Goal: Task Accomplishment & Management: Complete application form

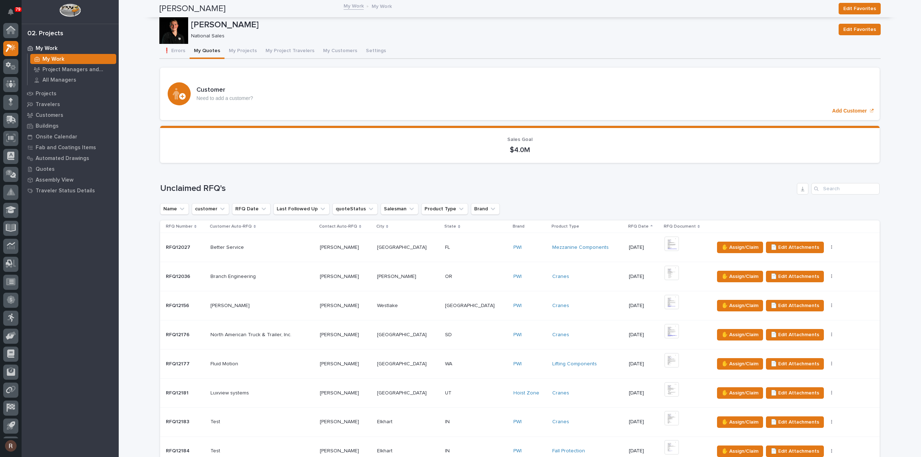
scroll to position [683, 0]
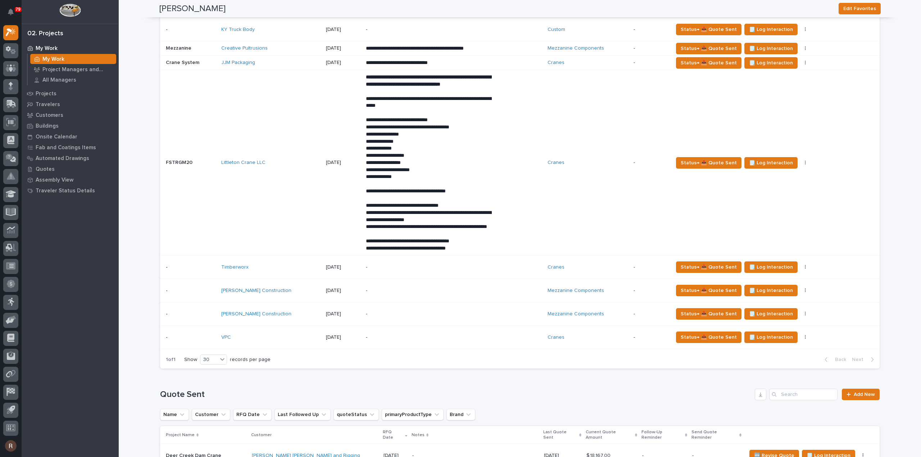
click at [292, 320] on div "Hal Hays Construction" at bounding box center [270, 314] width 99 height 12
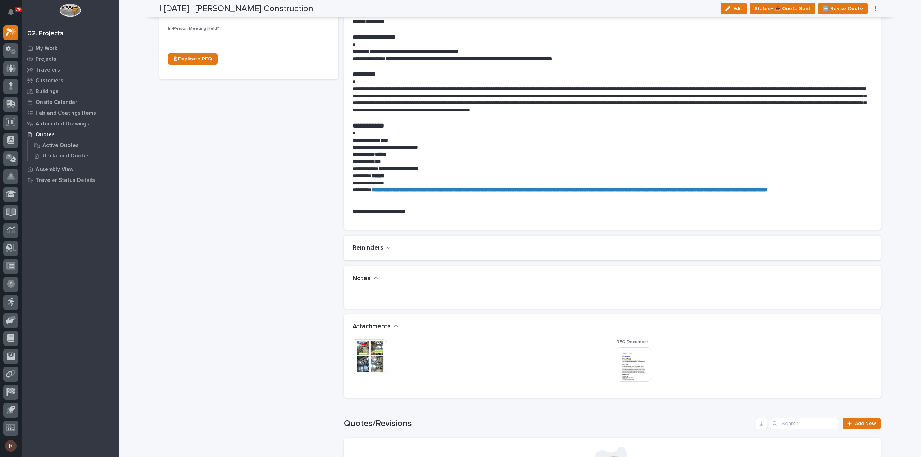
scroll to position [360, 0]
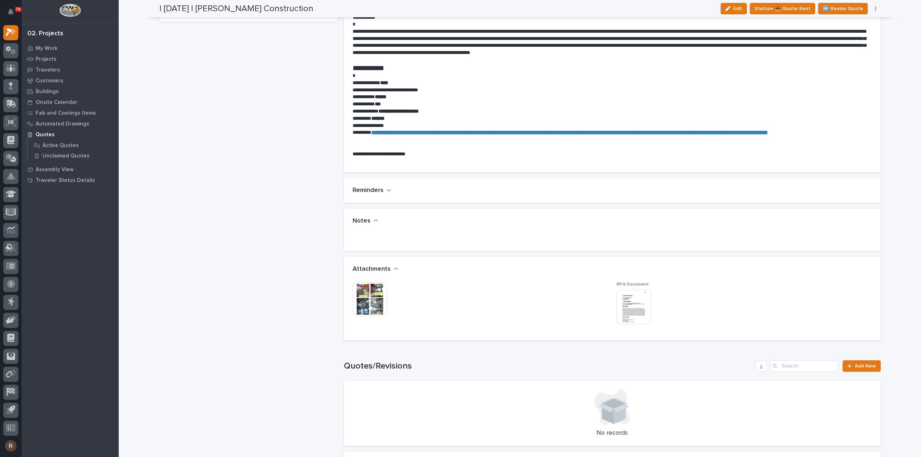
click at [369, 307] on img at bounding box center [369, 299] width 35 height 35
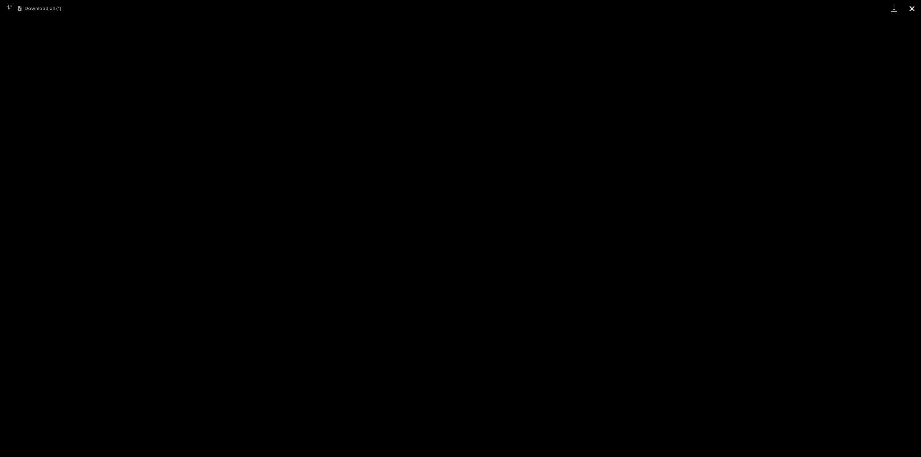
click at [911, 7] on button "Close gallery" at bounding box center [912, 8] width 18 height 17
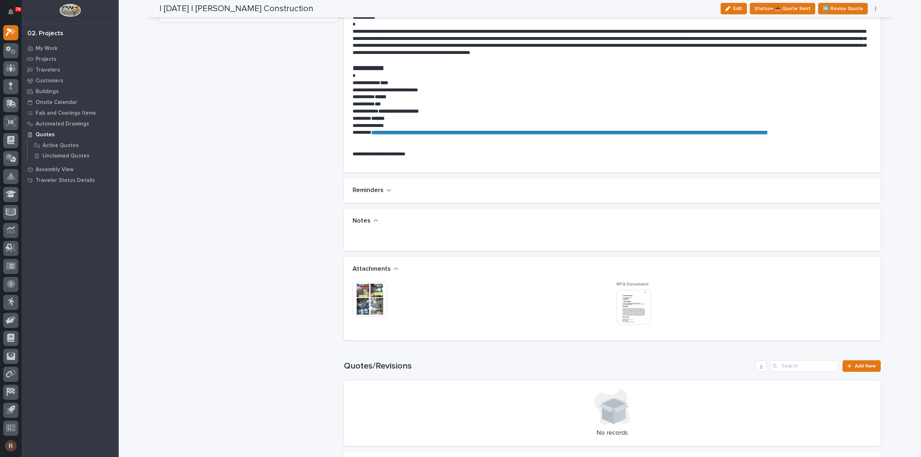
scroll to position [0, 0]
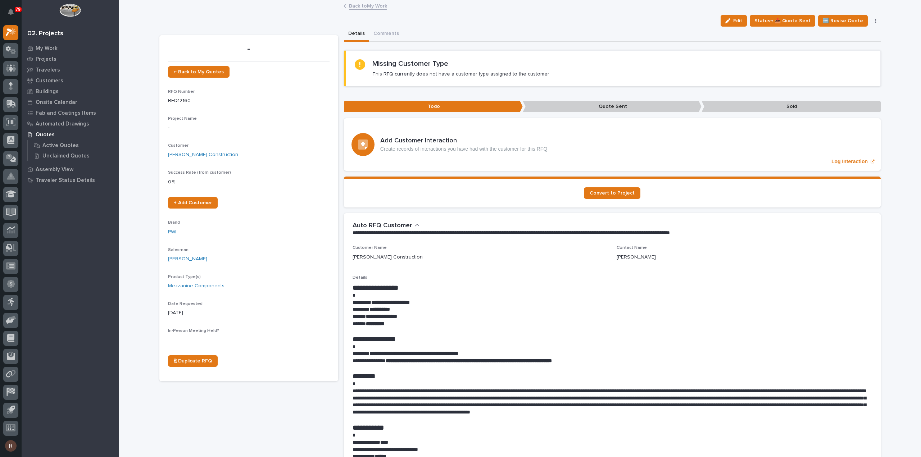
click at [364, 6] on link "Back to My Work" at bounding box center [368, 5] width 38 height 8
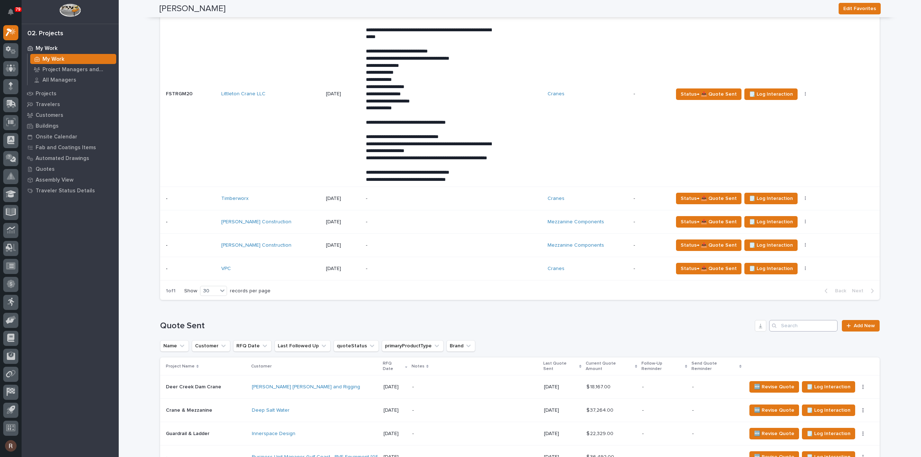
scroll to position [863, 0]
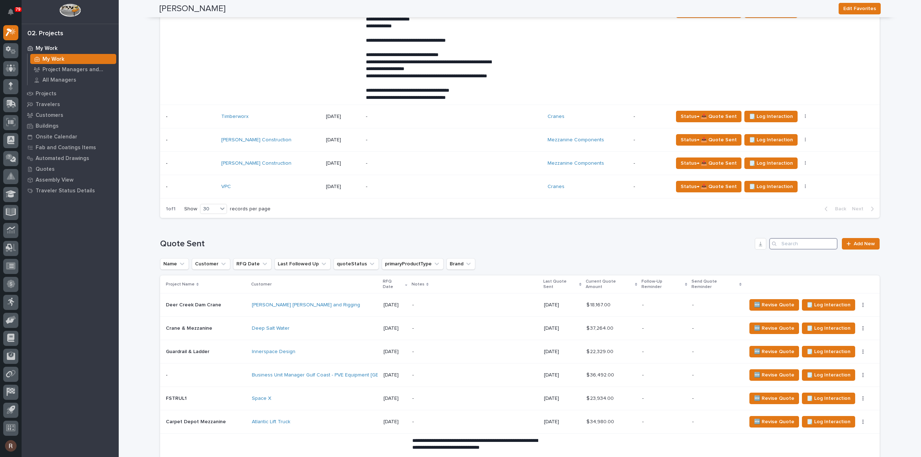
click at [795, 250] on input "Search" at bounding box center [803, 244] width 68 height 12
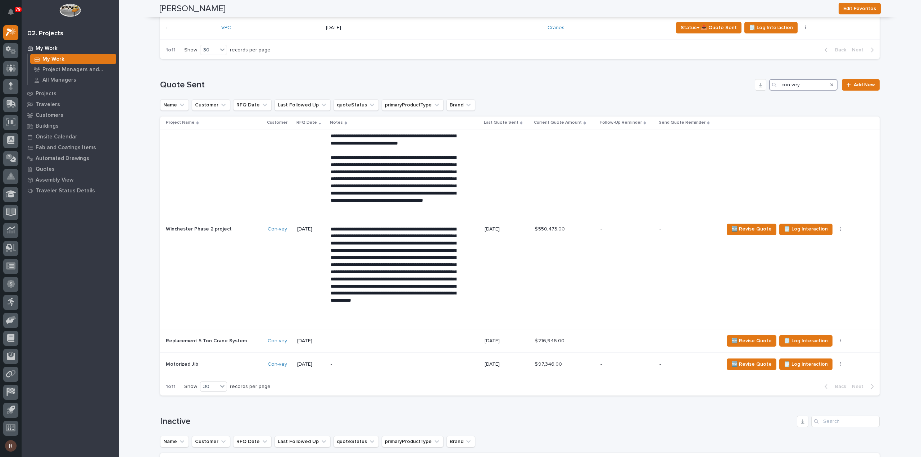
scroll to position [1079, 0]
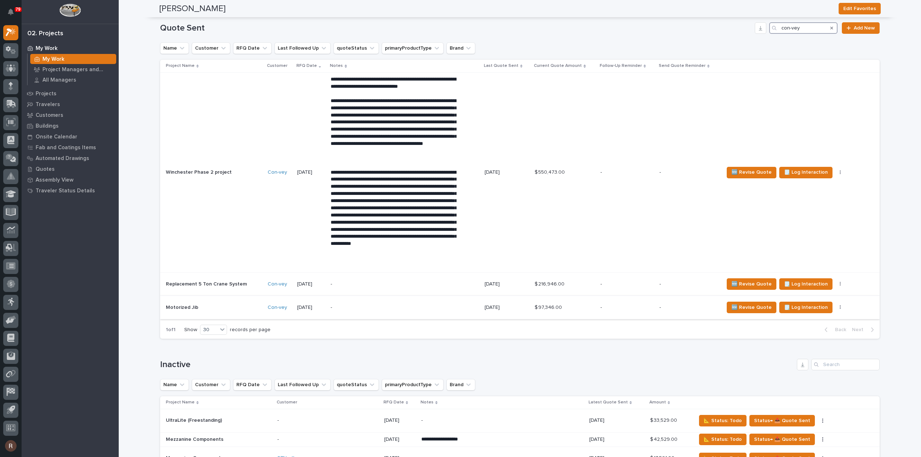
type input "con-vey"
click at [394, 311] on p "-" at bounding box center [393, 308] width 126 height 6
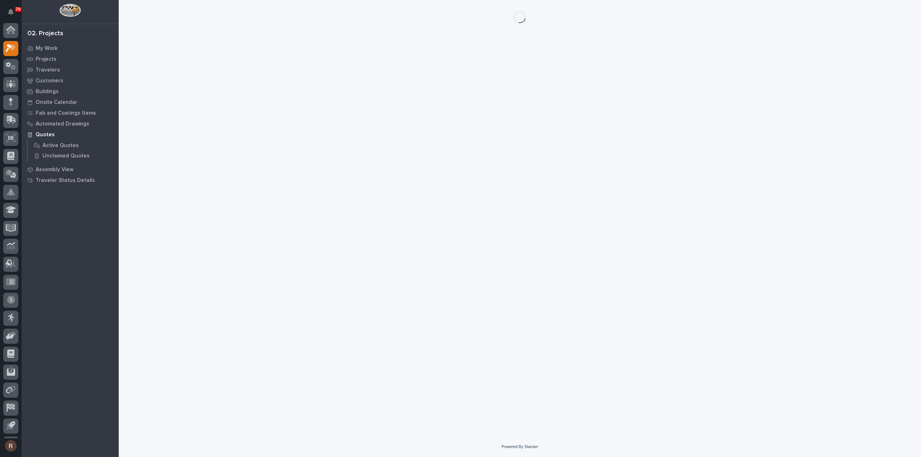
scroll to position [16, 0]
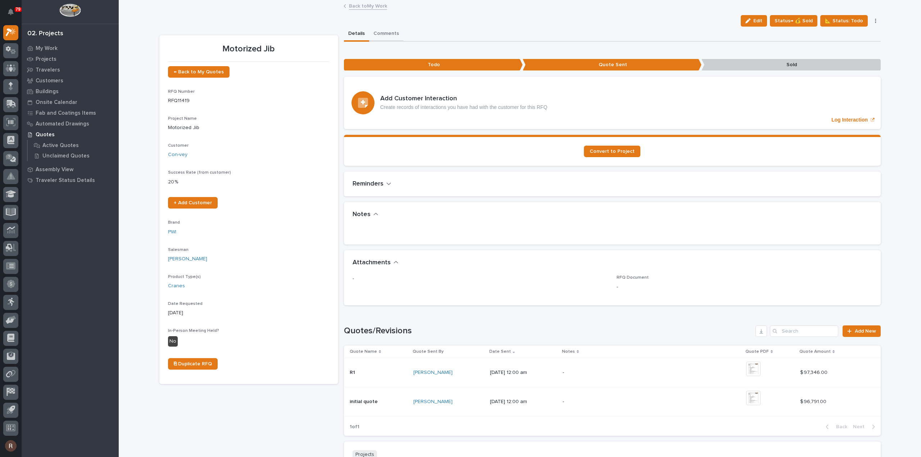
click at [383, 35] on button "Comments" at bounding box center [386, 34] width 34 height 15
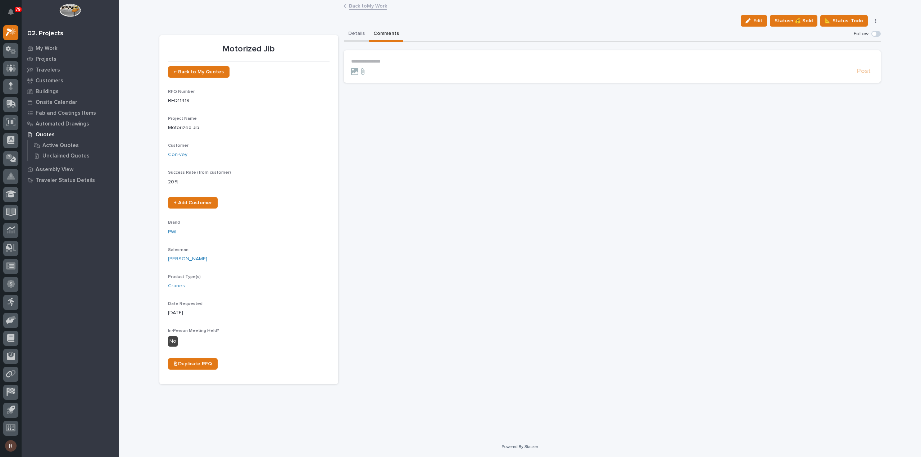
click at [361, 29] on button "Details" at bounding box center [356, 34] width 25 height 15
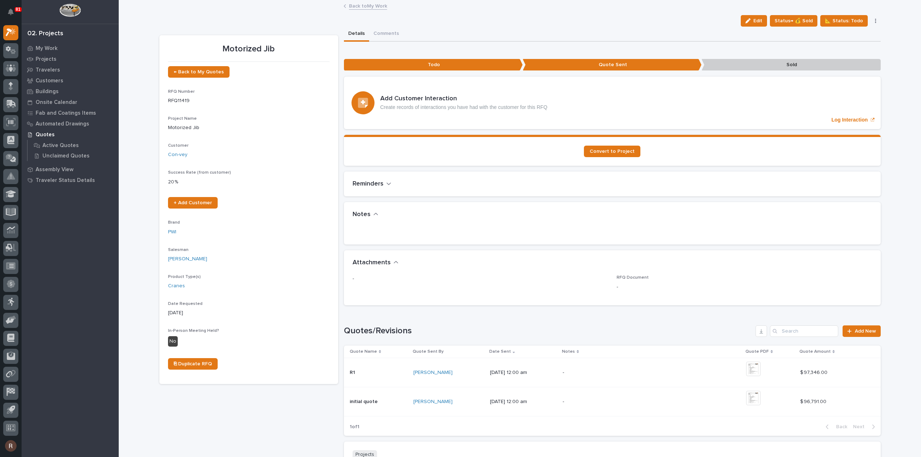
click at [353, 6] on link "Back to My Work" at bounding box center [368, 5] width 38 height 8
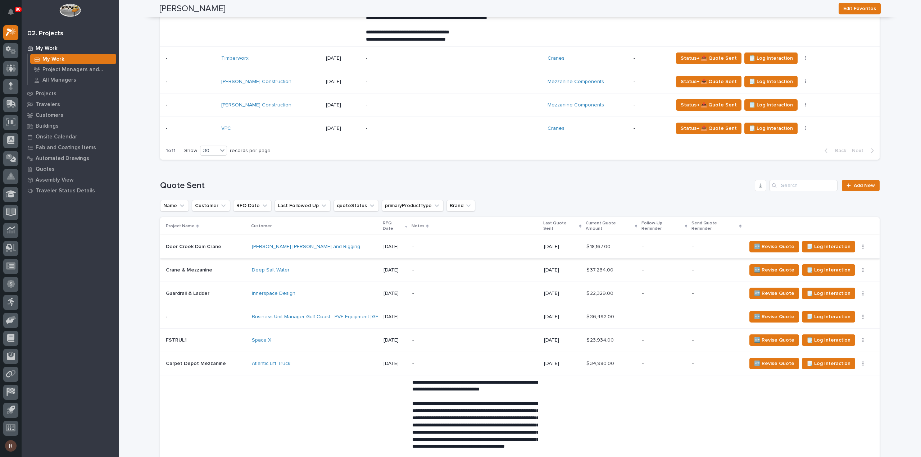
scroll to position [971, 0]
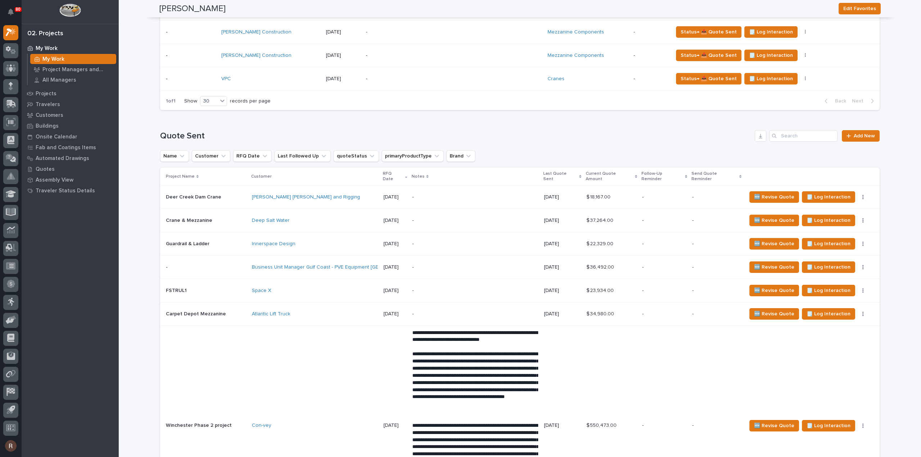
click at [656, 219] on p "-" at bounding box center [664, 221] width 44 height 6
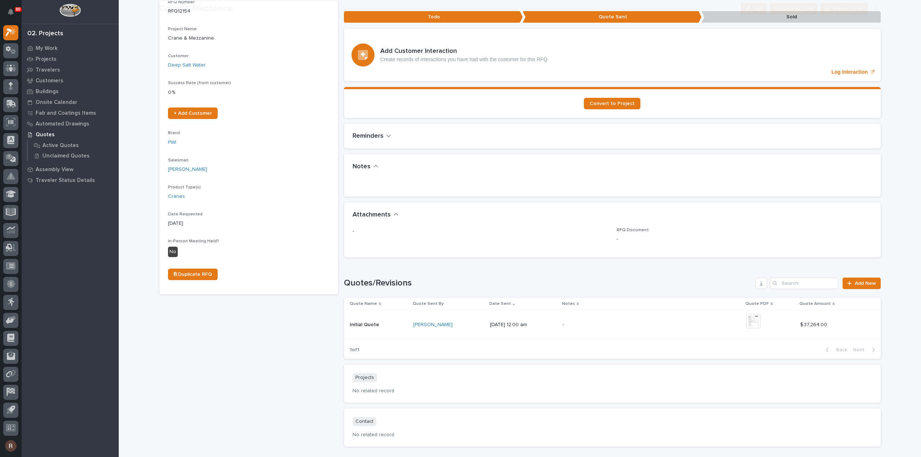
scroll to position [140, 0]
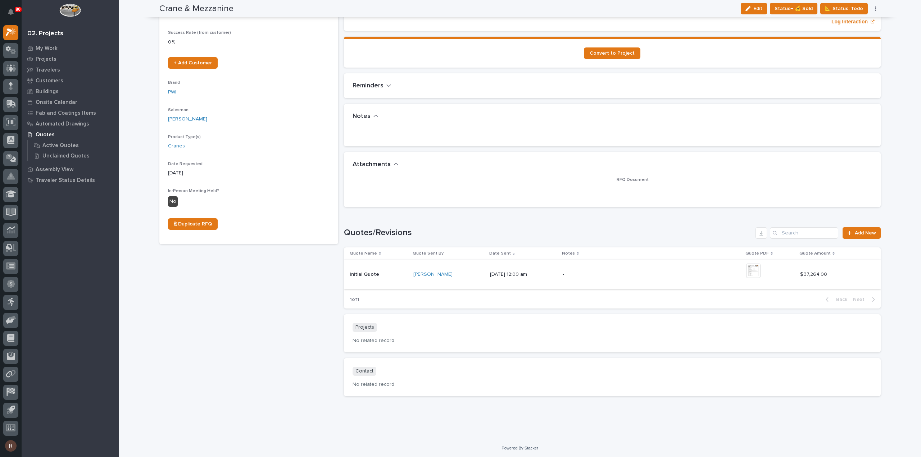
click at [757, 268] on img at bounding box center [753, 271] width 14 height 14
click at [854, 231] on span "Add New" at bounding box center [864, 233] width 21 height 5
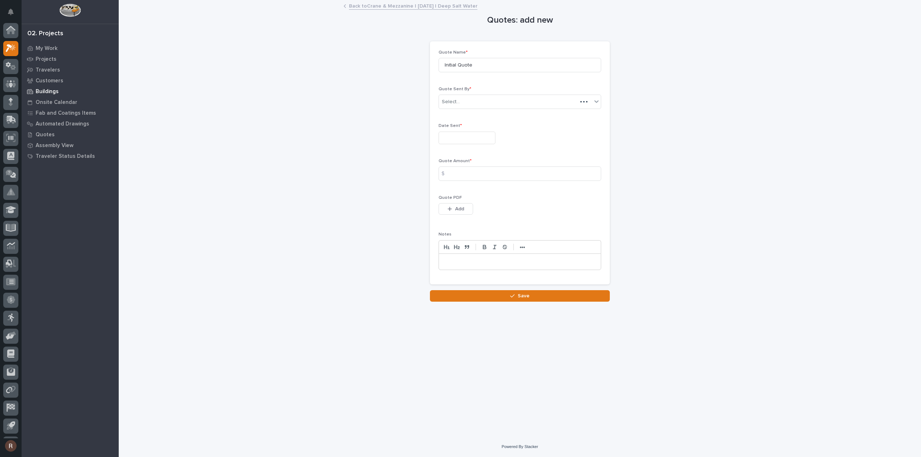
scroll to position [16, 0]
drag, startPoint x: 473, startPoint y: 64, endPoint x: 287, endPoint y: 73, distance: 185.4
click at [307, 68] on div "Quotes: add new Loading... Saving… Loading... Saving… Loading... Saving… Quote …" at bounding box center [519, 151] width 721 height 301
type input "Mezzanine with Jib"
click at [453, 136] on input "text" at bounding box center [466, 138] width 57 height 13
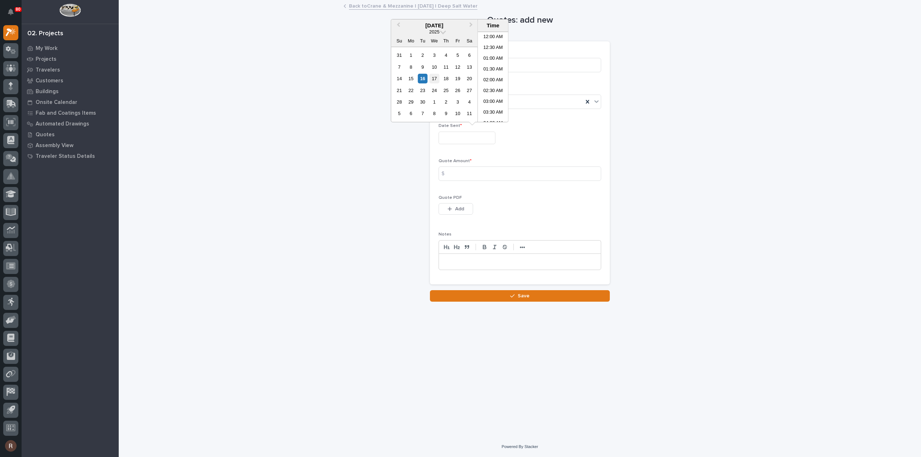
scroll to position [165, 0]
click at [455, 67] on div "12" at bounding box center [458, 67] width 10 height 10
type input "**********"
click at [474, 171] on input at bounding box center [519, 174] width 163 height 14
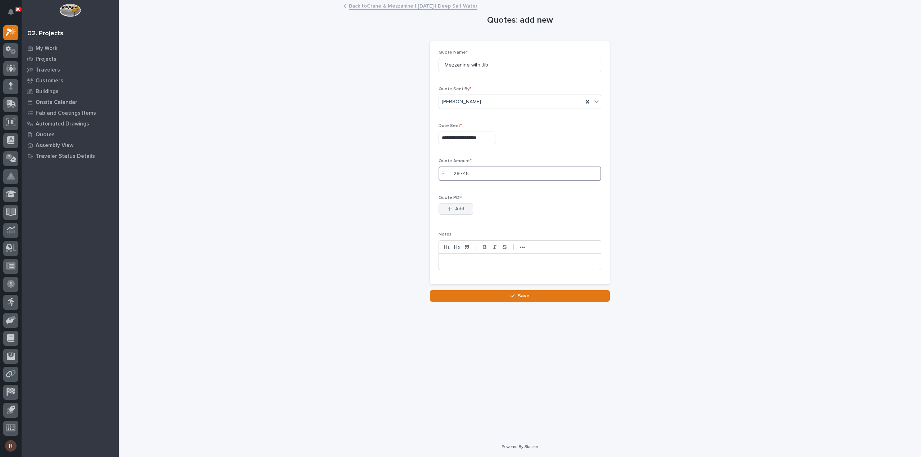
type input "29745"
click at [456, 207] on span "Add" at bounding box center [459, 209] width 9 height 6
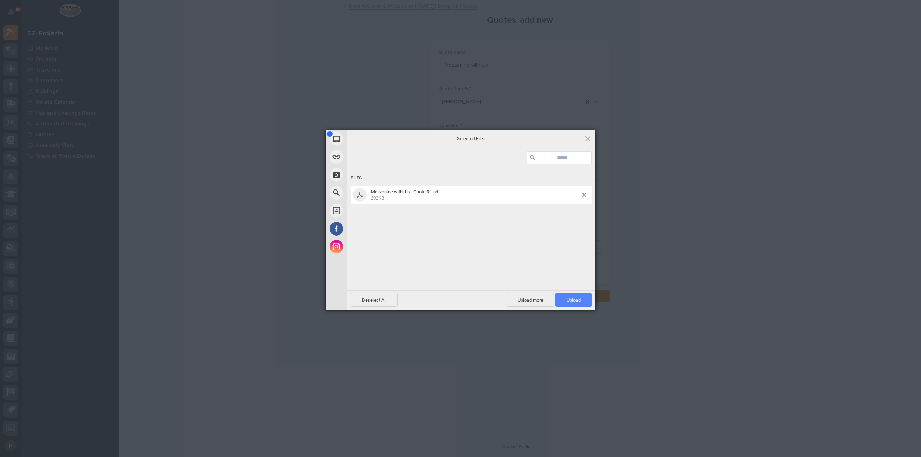
click at [575, 293] on span "Upload 1" at bounding box center [573, 300] width 36 height 14
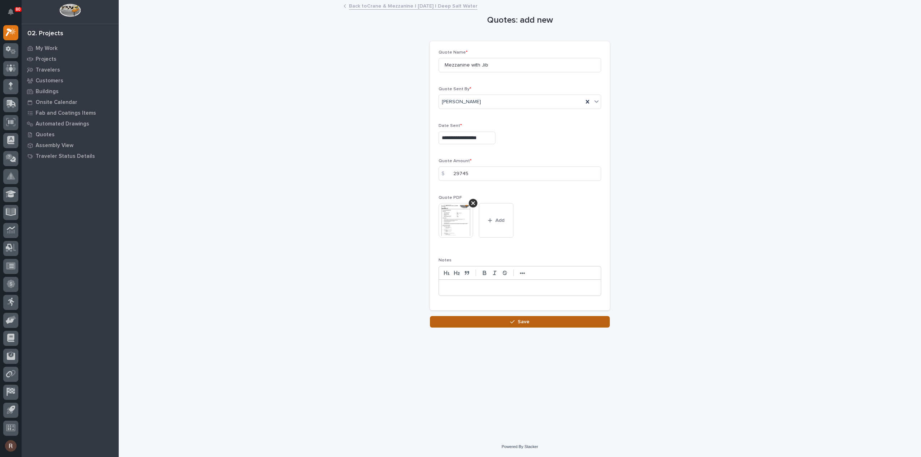
click at [556, 325] on button "Save" at bounding box center [520, 322] width 180 height 12
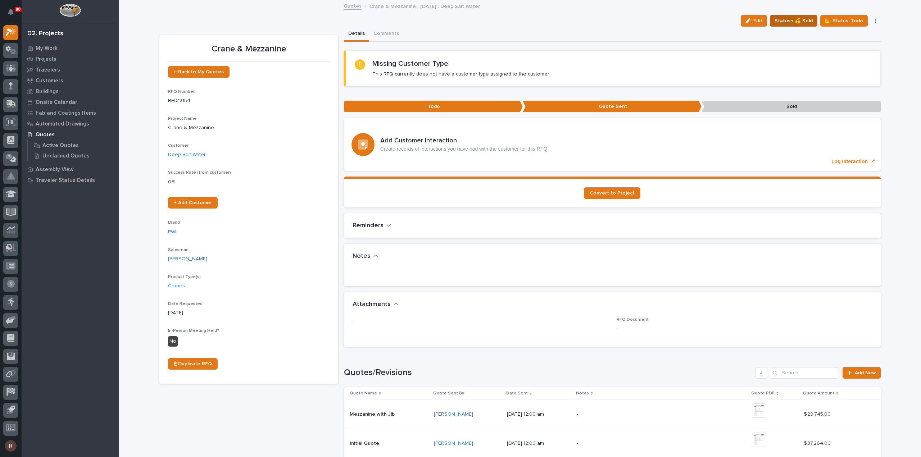
click at [797, 21] on span "Status→ 💰 Sold" at bounding box center [793, 21] width 38 height 9
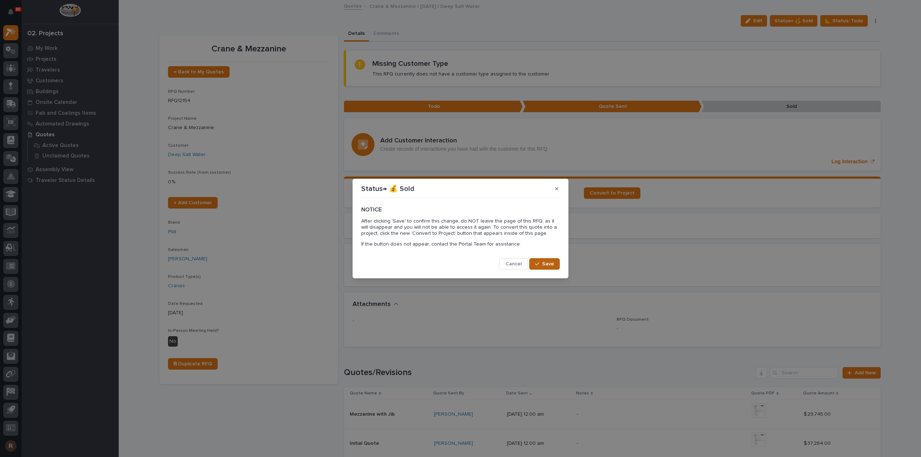
click at [552, 263] on span "Save" at bounding box center [548, 264] width 12 height 6
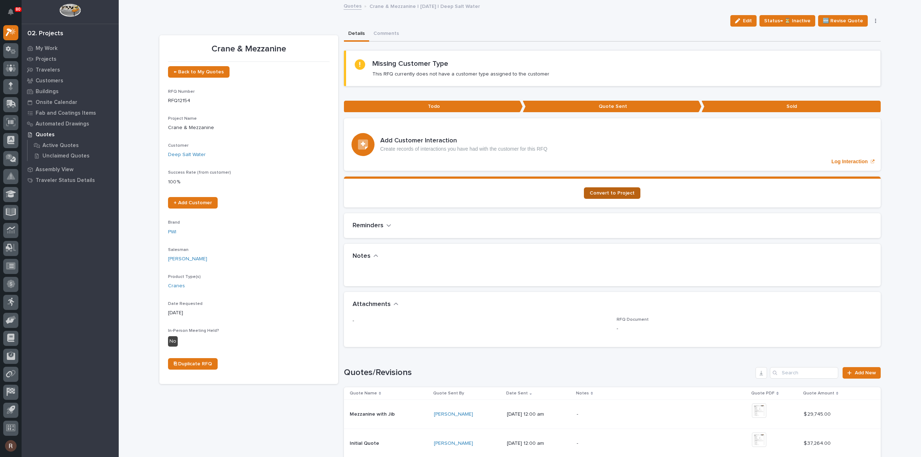
click at [601, 191] on span "Convert to Project" at bounding box center [611, 193] width 45 height 5
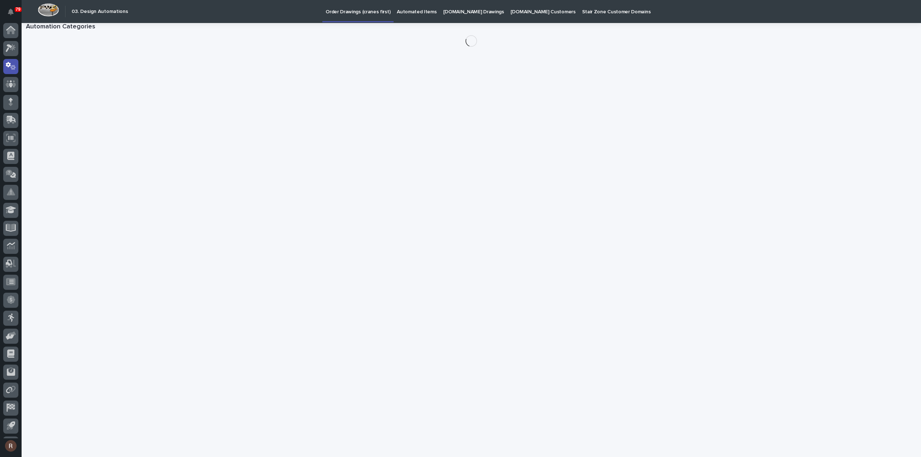
scroll to position [16, 0]
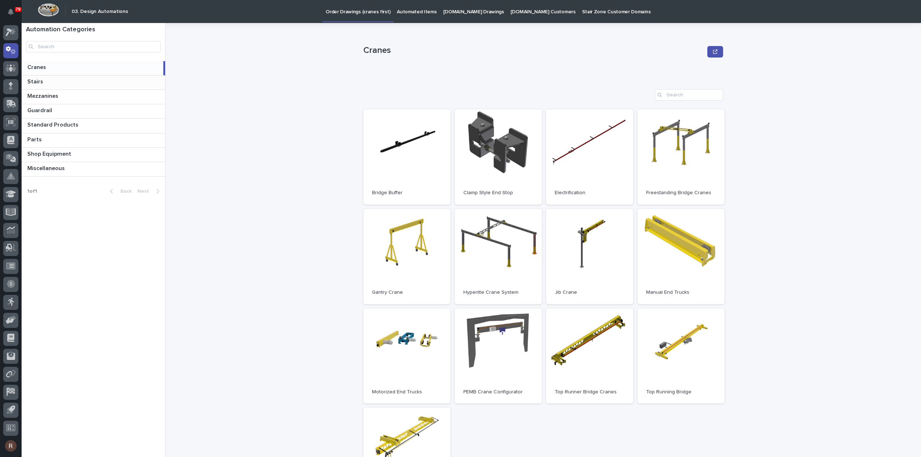
click at [96, 80] on p at bounding box center [94, 81] width 135 height 7
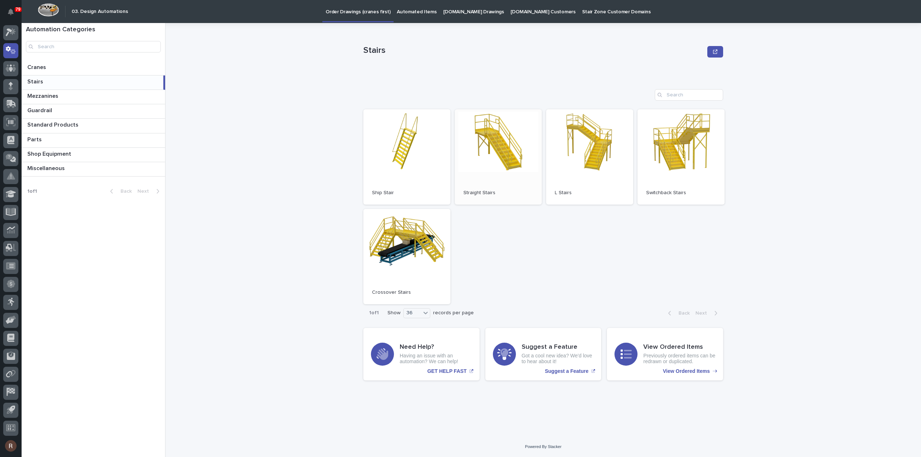
click at [479, 151] on link "Open" at bounding box center [498, 156] width 87 height 95
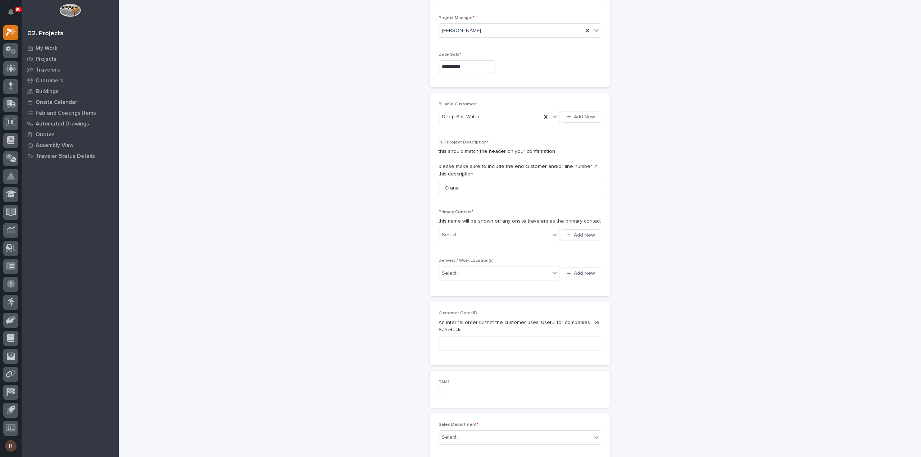
scroll to position [72, 0]
type input "Mezzanine with Jib"
click at [464, 237] on div "Select..." at bounding box center [494, 234] width 111 height 12
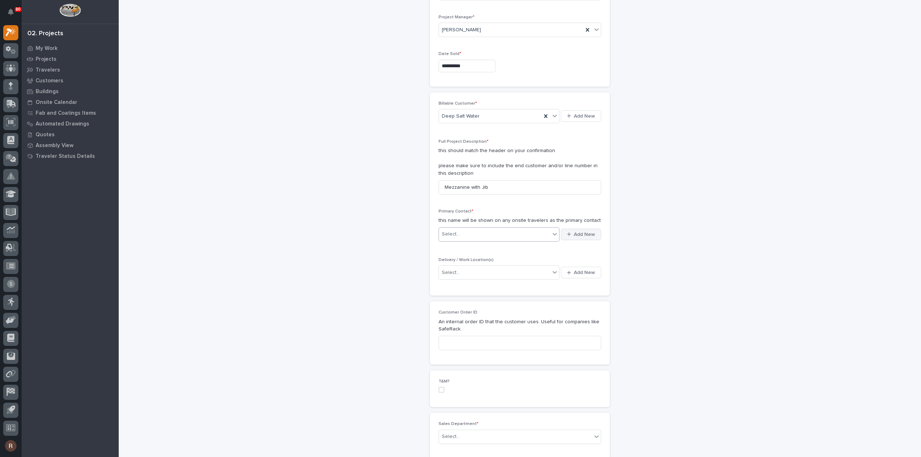
click at [585, 236] on button "Add New" at bounding box center [581, 235] width 40 height 12
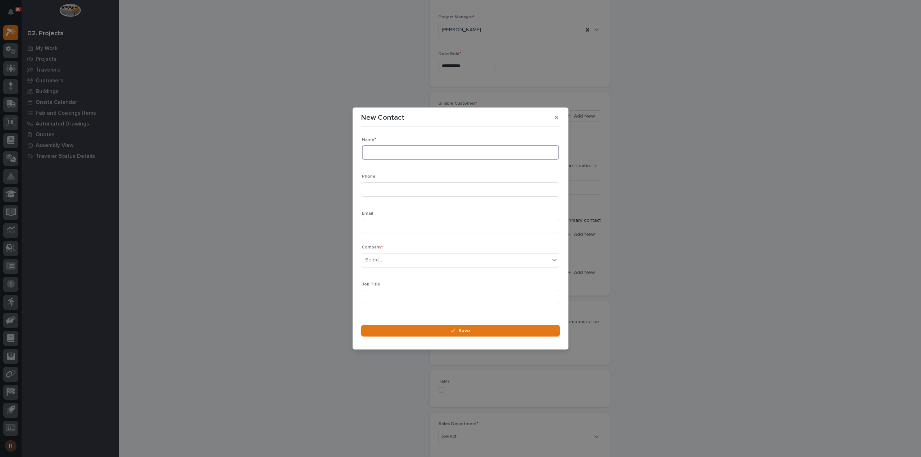
click at [376, 155] on input at bounding box center [460, 152] width 197 height 14
type input "[PERSON_NAME]"
type input "8"
type input "[PHONE_NUMBER]"
click at [398, 229] on input at bounding box center [460, 226] width 197 height 14
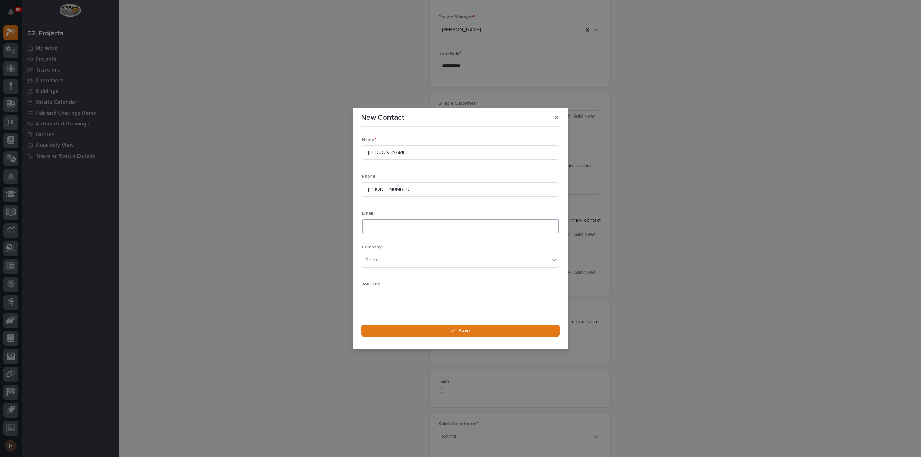
paste input "[PERSON_NAME][EMAIL_ADDRESS][DOMAIN_NAME]"
type input "[PERSON_NAME][EMAIL_ADDRESS][DOMAIN_NAME]"
click at [386, 261] on div "Select..." at bounding box center [455, 260] width 187 height 12
type input "*********"
click at [383, 275] on div "Deep Salt Water" at bounding box center [457, 274] width 191 height 13
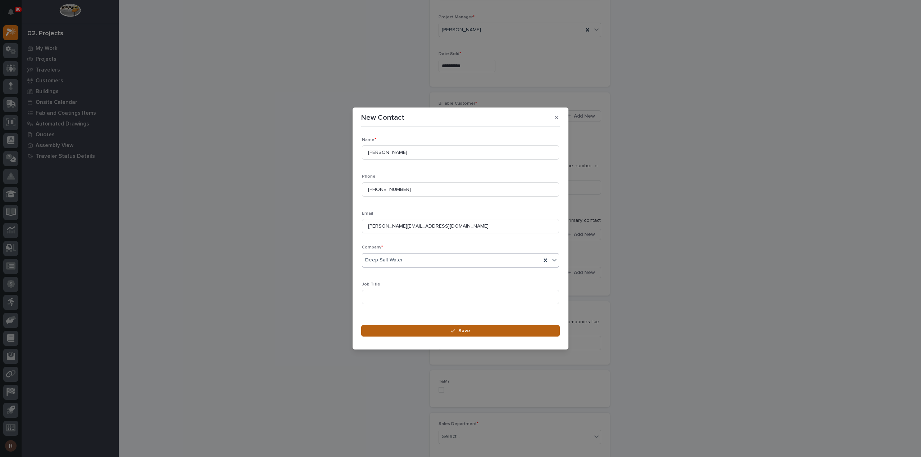
click at [452, 330] on icon "button" at bounding box center [453, 330] width 4 height 5
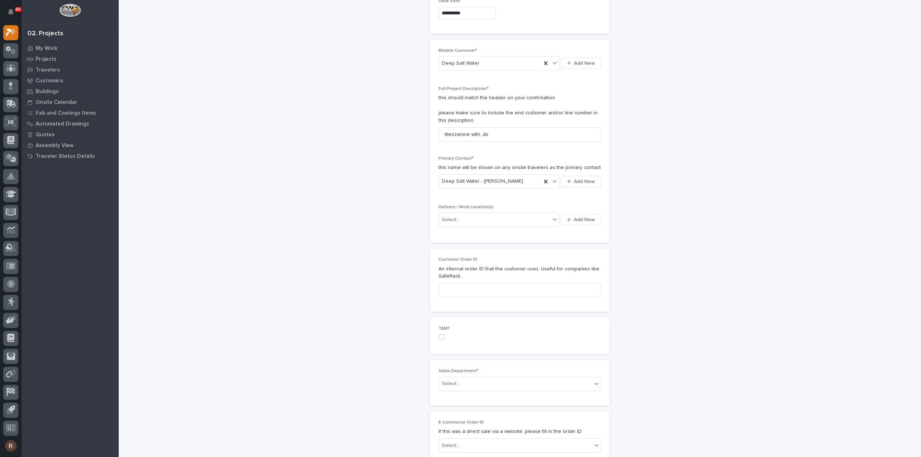
scroll to position [180, 0]
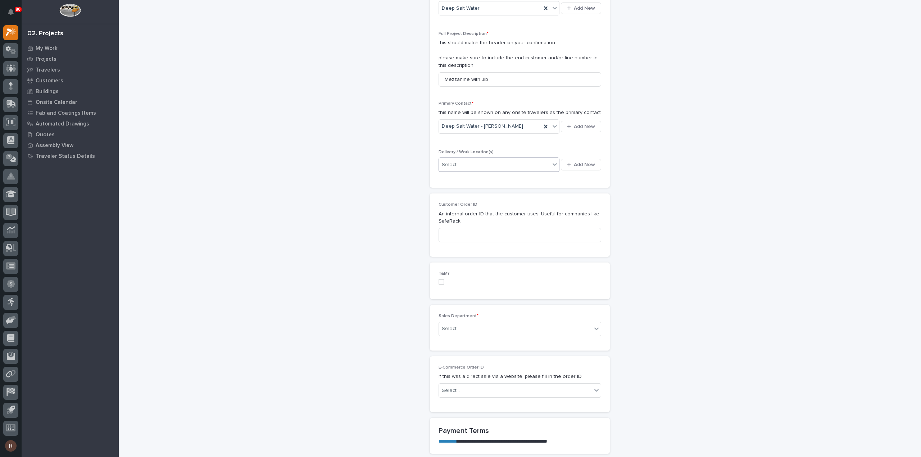
click at [483, 169] on div "Select..." at bounding box center [498, 165] width 121 height 14
click at [583, 164] on span "Add New" at bounding box center [584, 164] width 21 height 6
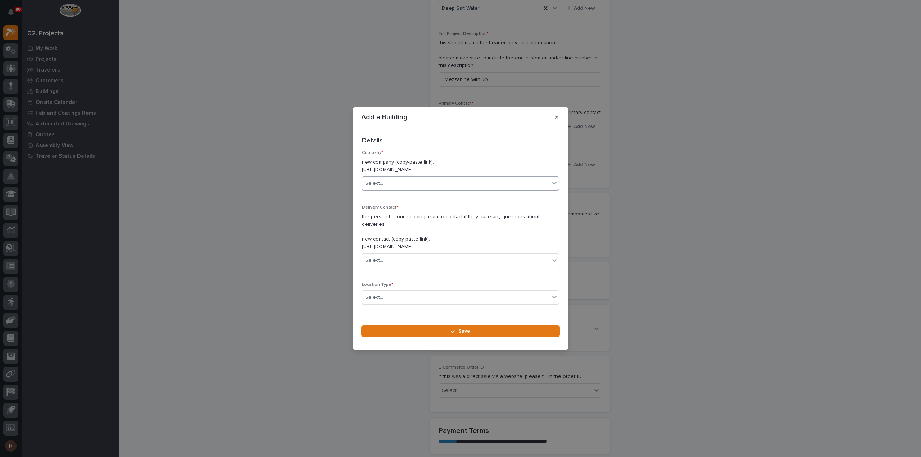
click at [414, 187] on div "Select..." at bounding box center [455, 184] width 187 height 12
type input "*******"
click at [397, 200] on div "Deep Salt Water" at bounding box center [457, 201] width 191 height 13
click at [388, 259] on div "Select..." at bounding box center [455, 261] width 187 height 12
type input "*******"
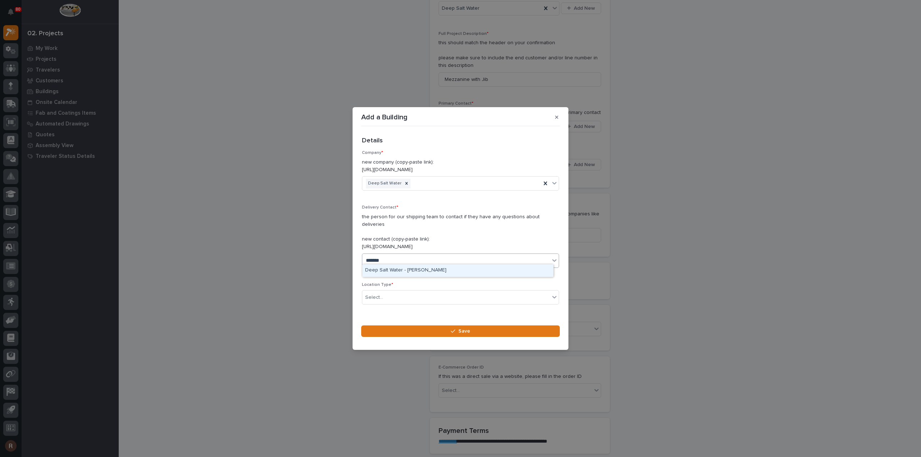
click at [390, 274] on div "Deep Salt Water - [PERSON_NAME]" at bounding box center [457, 270] width 191 height 13
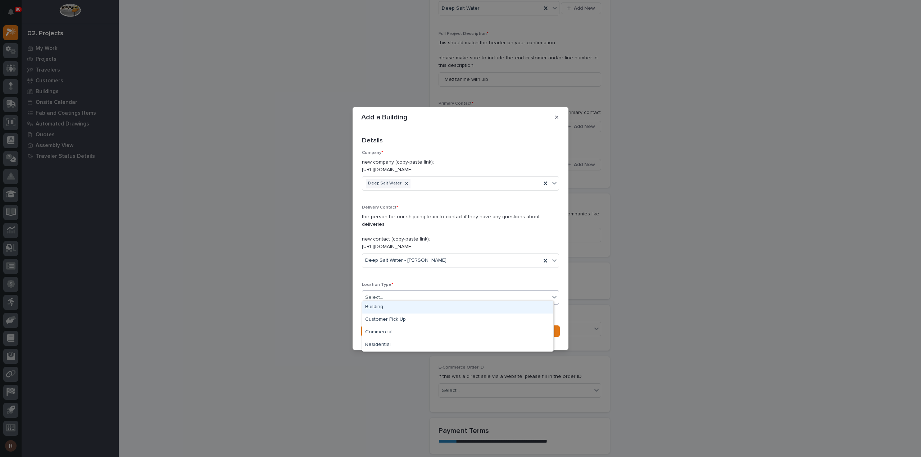
click at [389, 295] on div "Select..." at bounding box center [455, 298] width 187 height 12
click at [390, 310] on div "Building" at bounding box center [457, 307] width 191 height 13
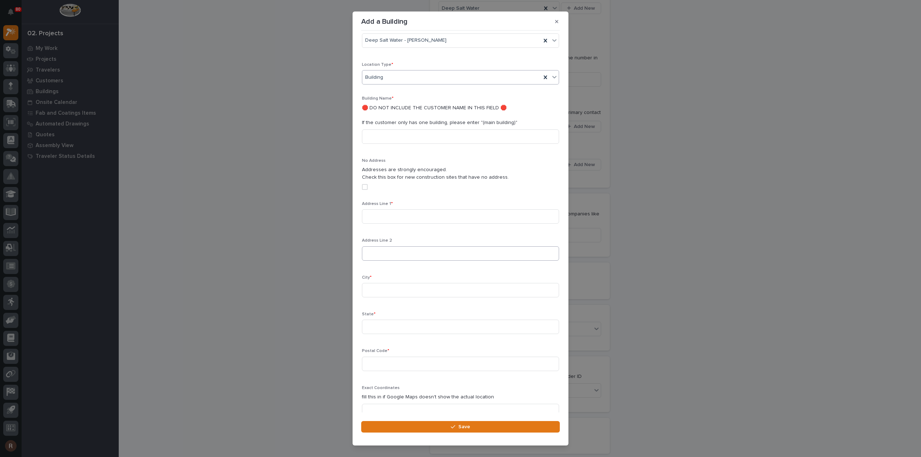
scroll to position [154, 0]
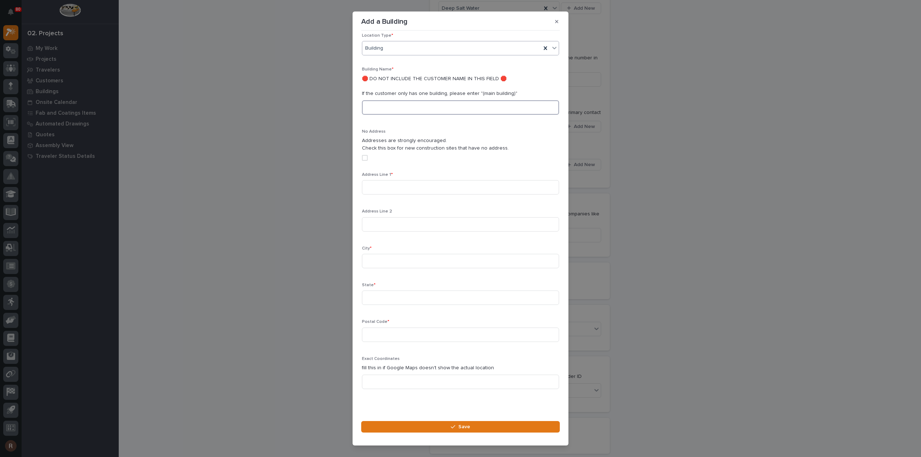
click at [399, 102] on input at bounding box center [460, 107] width 197 height 14
type input "D"
type input "[GEOGRAPHIC_DATA]"
type input "[STREET_ADDRESS][PERSON_NAME]"
type input "Little River"
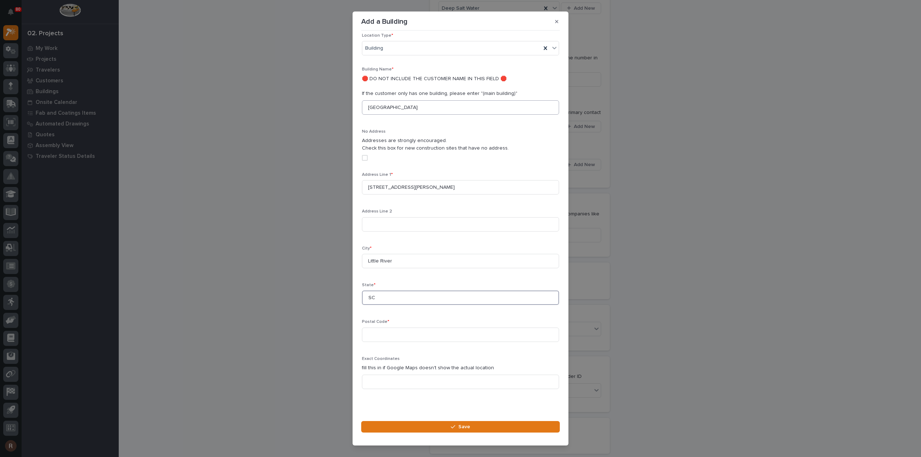
type input "SC"
type input "29566"
click at [450, 423] on button "Save" at bounding box center [460, 427] width 199 height 12
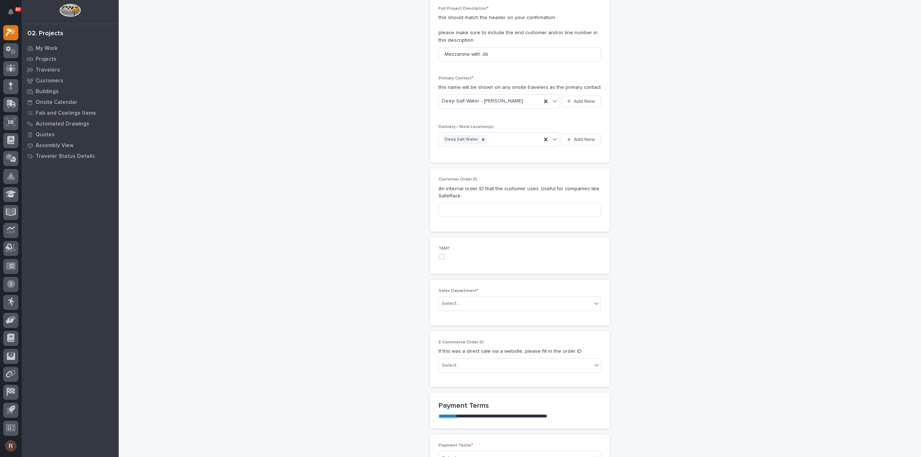
scroll to position [216, 0]
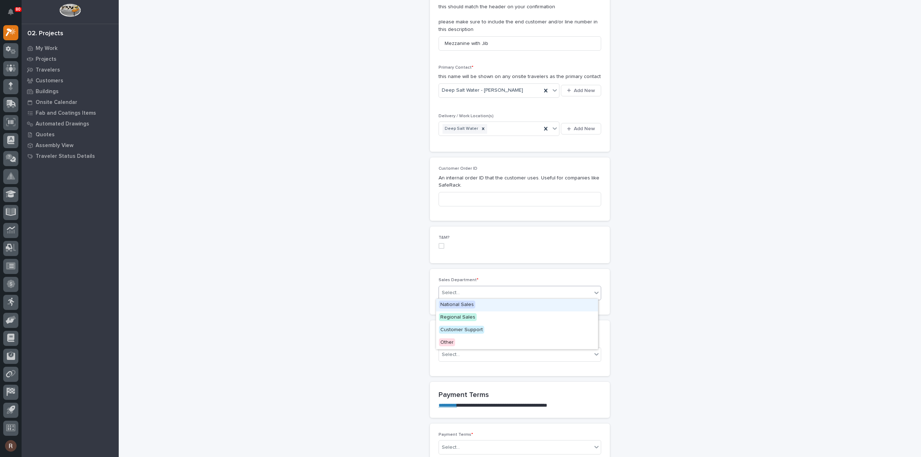
click at [449, 291] on div "Select..." at bounding box center [451, 293] width 18 height 8
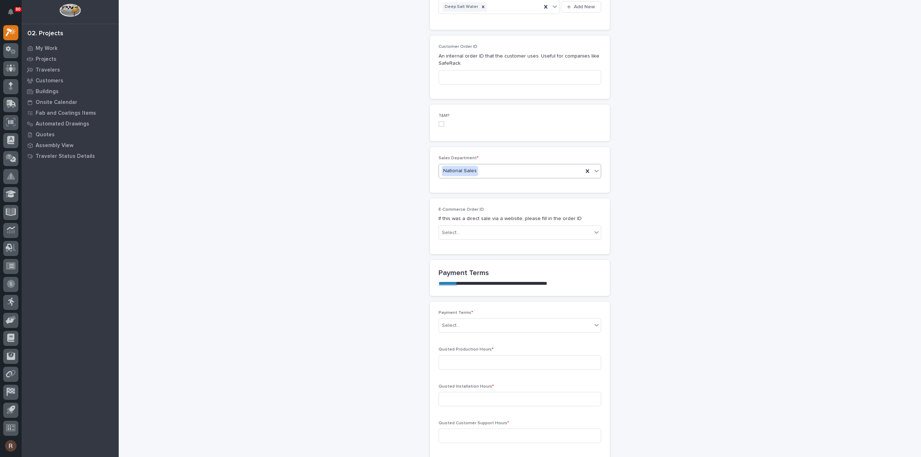
scroll to position [396, 0]
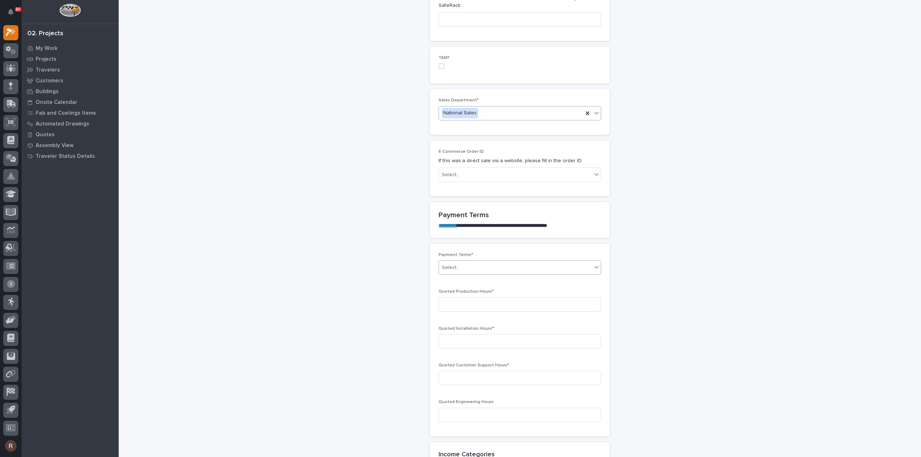
click at [460, 264] on div "Select..." at bounding box center [515, 268] width 153 height 12
click at [453, 319] on div "50/50" at bounding box center [517, 317] width 162 height 13
click at [456, 301] on div "Payment Status leave blank if unsure Select..." at bounding box center [519, 308] width 163 height 38
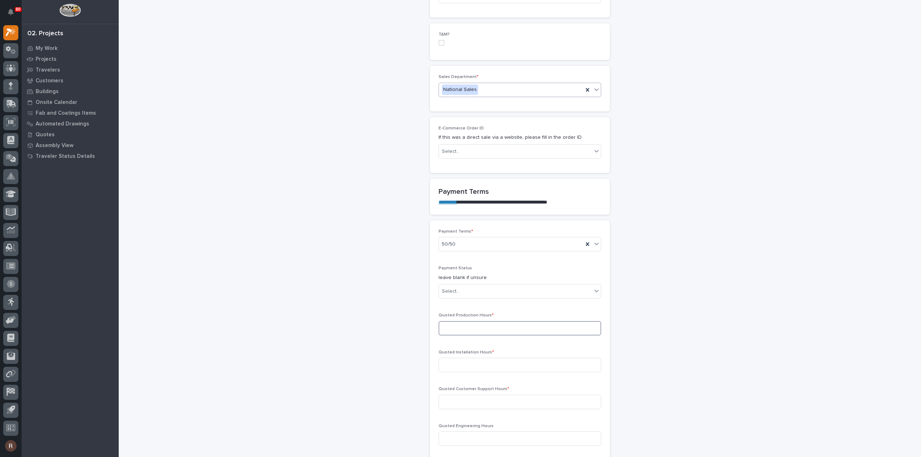
click at [462, 327] on input at bounding box center [519, 328] width 163 height 14
type input "26"
type input "0"
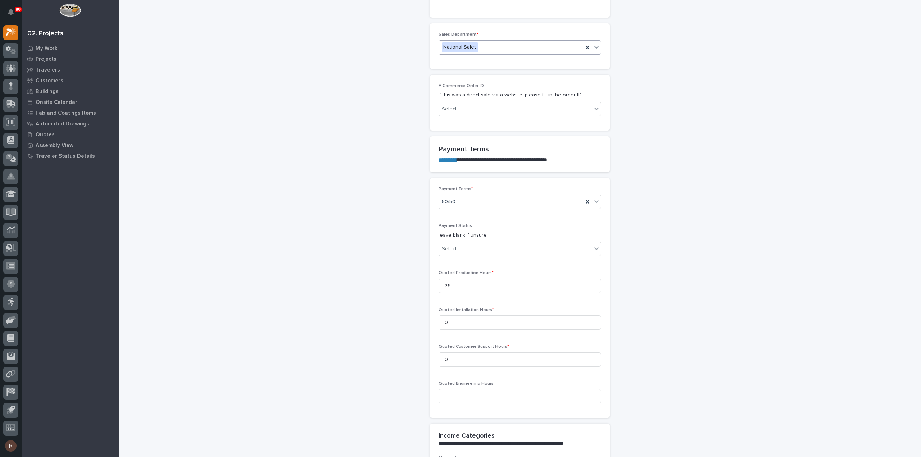
scroll to position [563, 0]
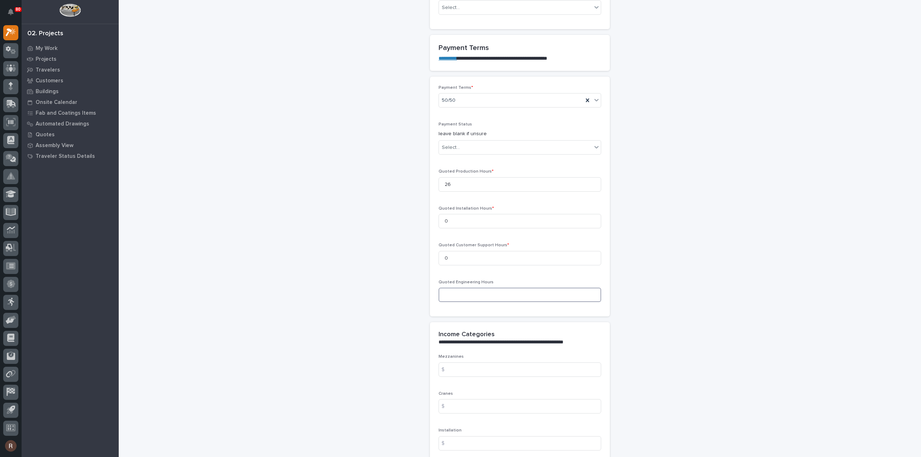
click at [466, 296] on input at bounding box center [519, 295] width 163 height 14
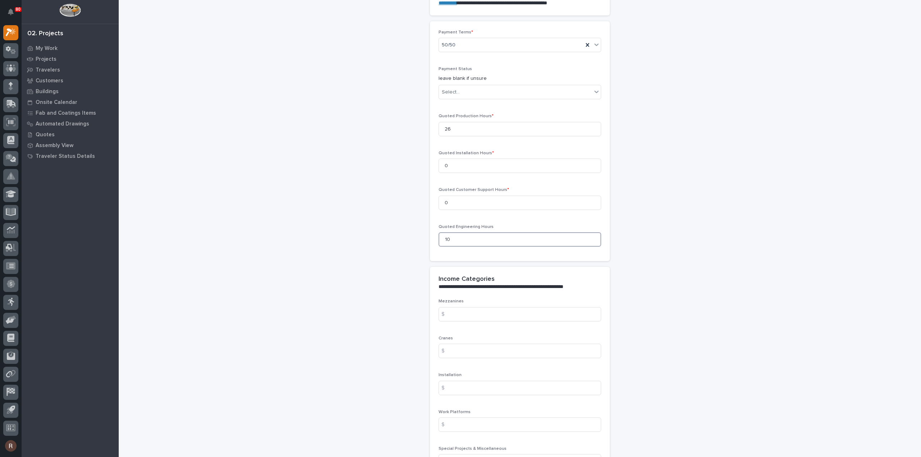
scroll to position [635, 0]
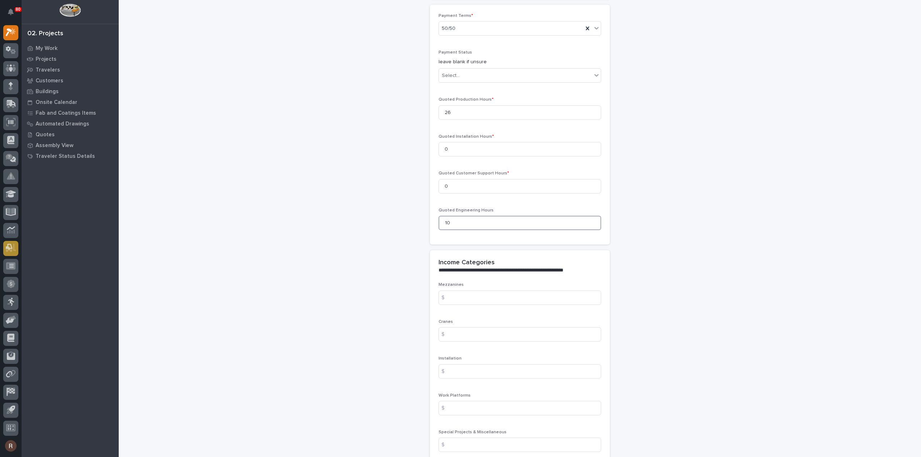
type input "10"
click at [465, 292] on input at bounding box center [519, 298] width 163 height 14
type input "12343.12"
type input "6329.44"
type input "0"
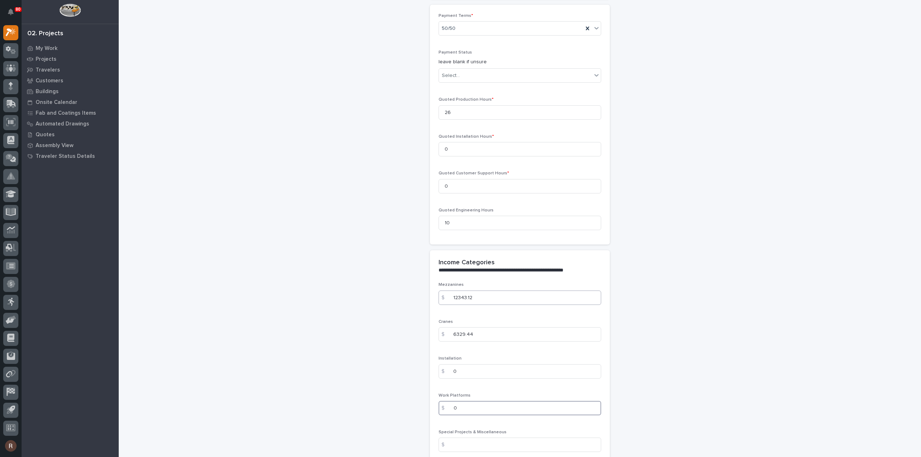
type input "0"
type input "9123.83"
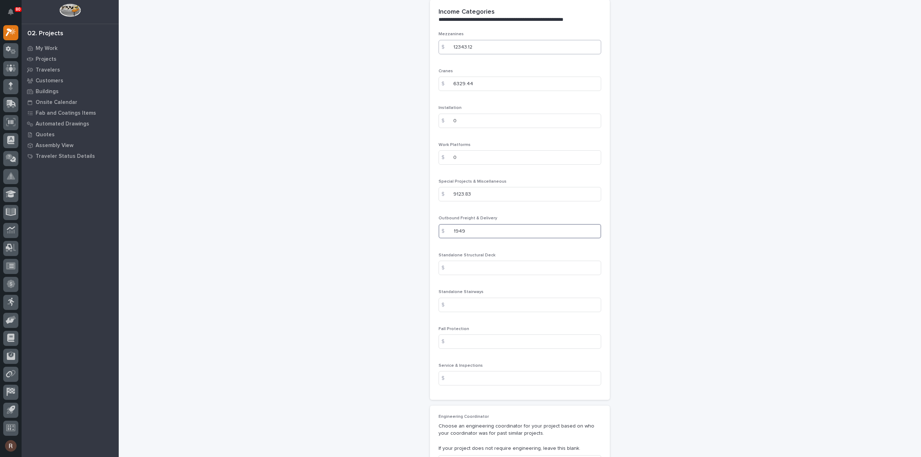
type input "1949"
type input "0"
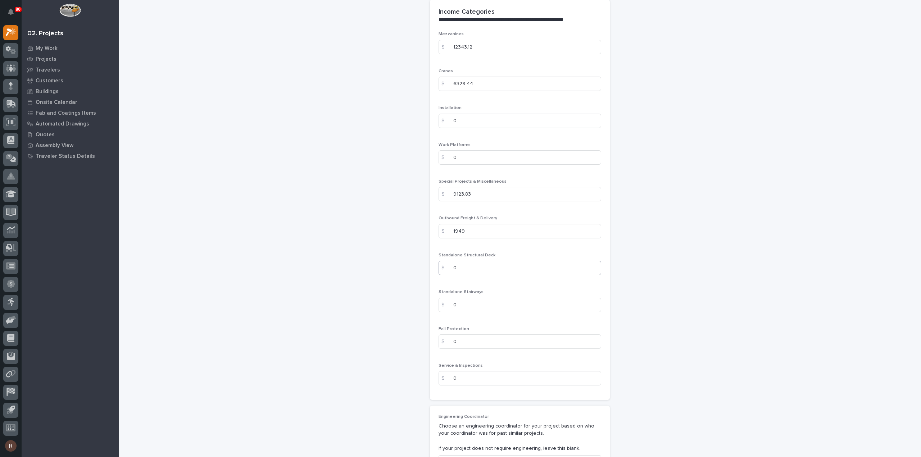
scroll to position [1101, 0]
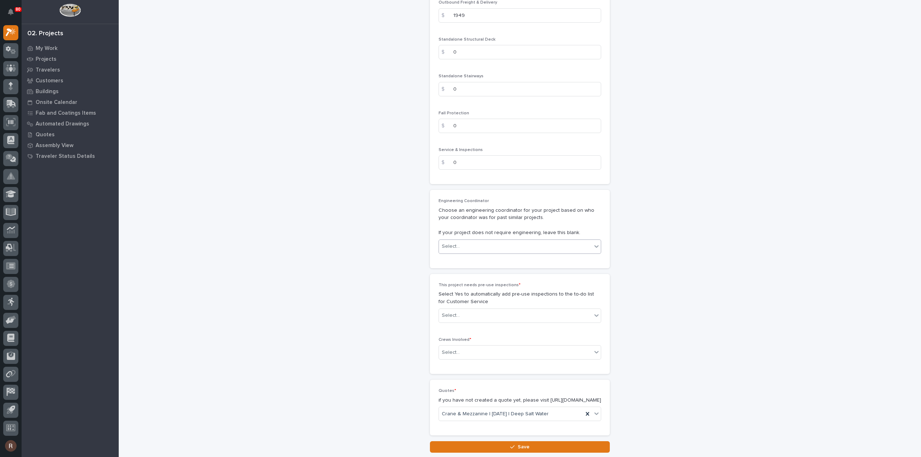
click at [460, 248] on div "Select..." at bounding box center [515, 247] width 153 height 12
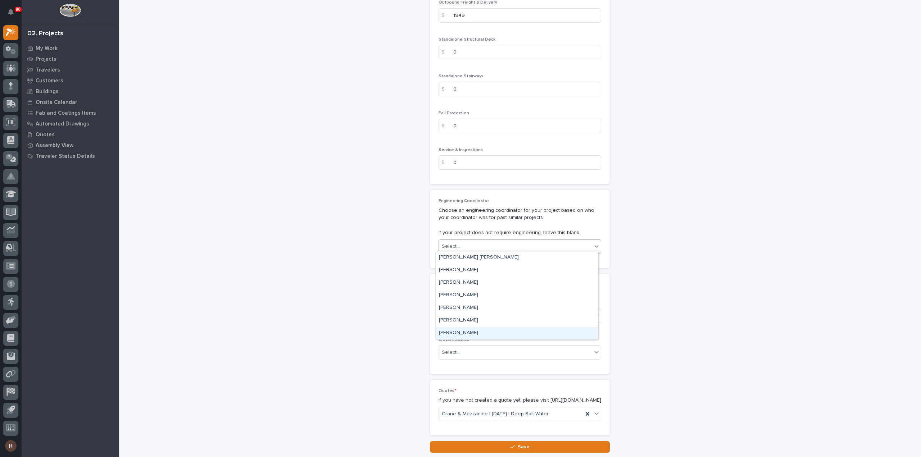
drag, startPoint x: 452, startPoint y: 270, endPoint x: 466, endPoint y: 331, distance: 62.3
click at [466, 331] on div "[PERSON_NAME]" at bounding box center [517, 333] width 162 height 13
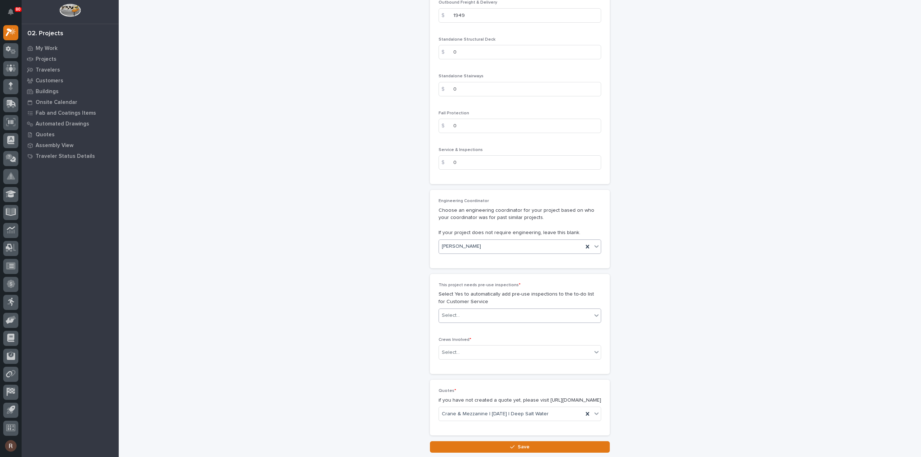
click at [461, 311] on div "Select..." at bounding box center [515, 316] width 153 height 12
click at [451, 339] on div "No" at bounding box center [517, 339] width 162 height 13
click at [452, 349] on div "Select..." at bounding box center [451, 353] width 18 height 8
click at [451, 361] on div "Production" at bounding box center [517, 363] width 162 height 13
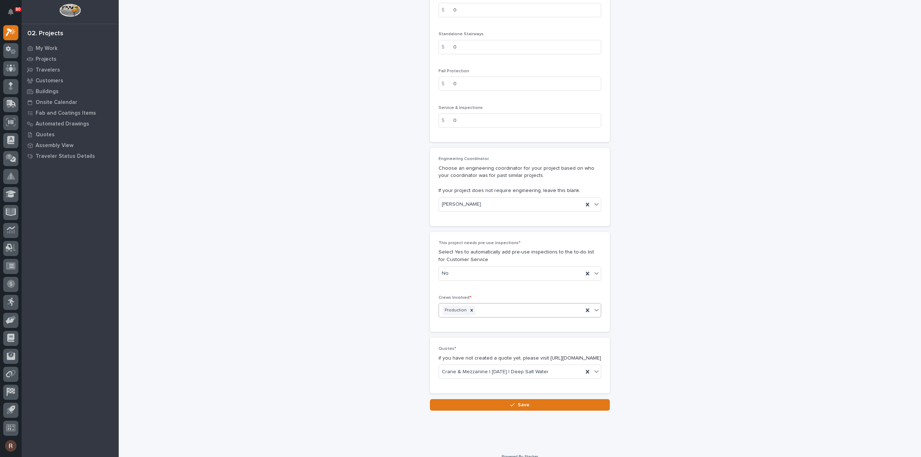
scroll to position [1157, 0]
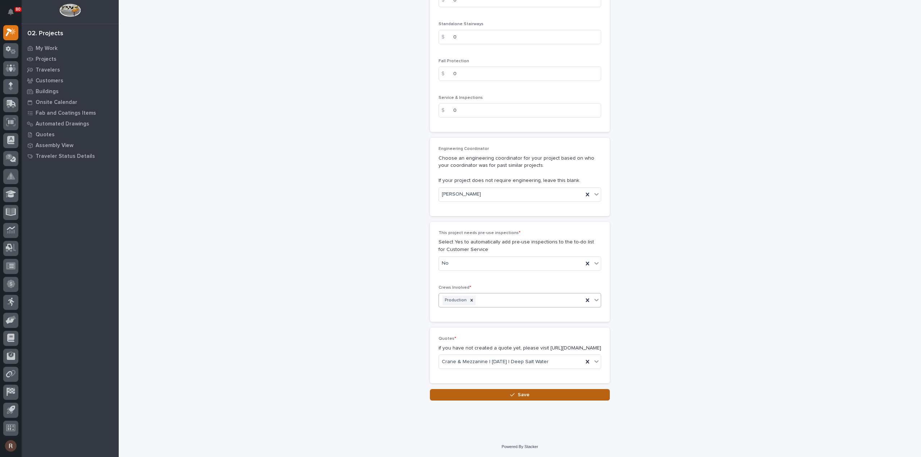
click at [489, 392] on button "Save" at bounding box center [520, 395] width 180 height 12
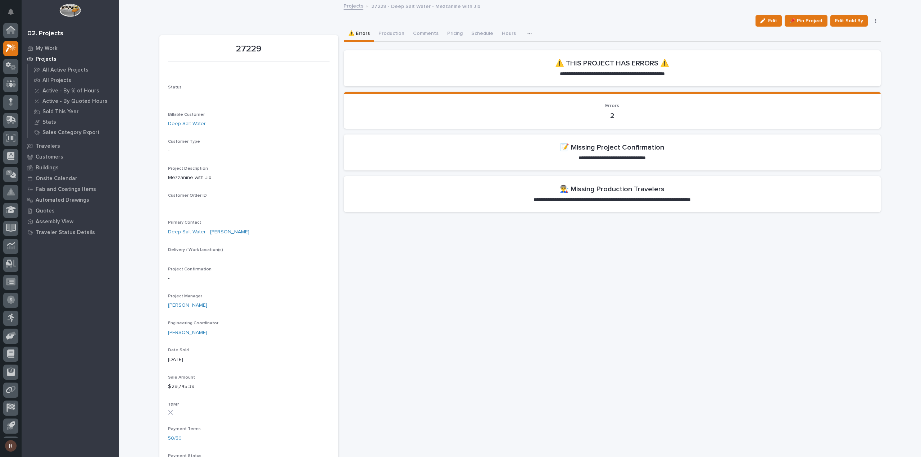
scroll to position [16, 0]
